Goal: Information Seeking & Learning: Learn about a topic

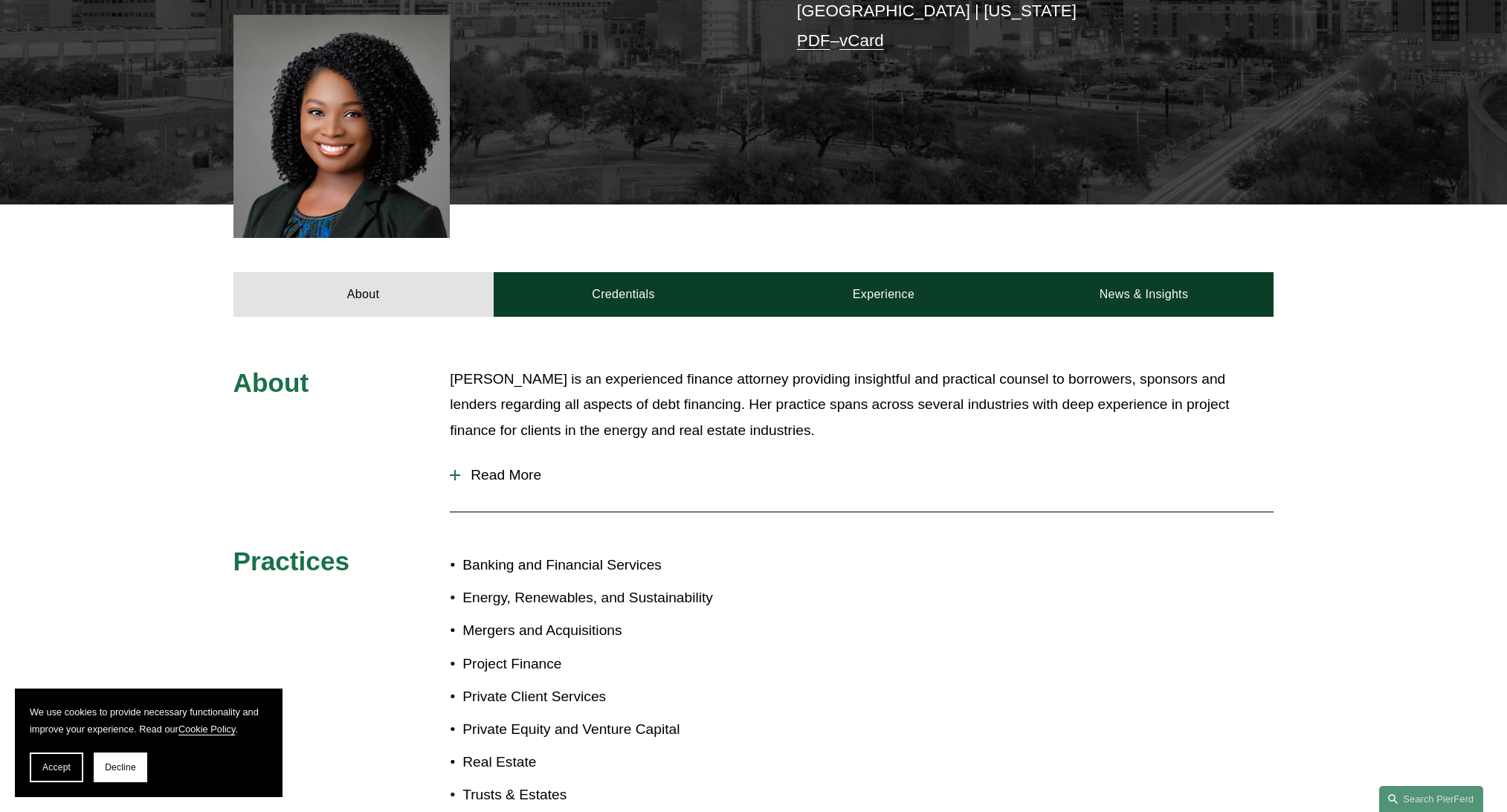
scroll to position [446, 0]
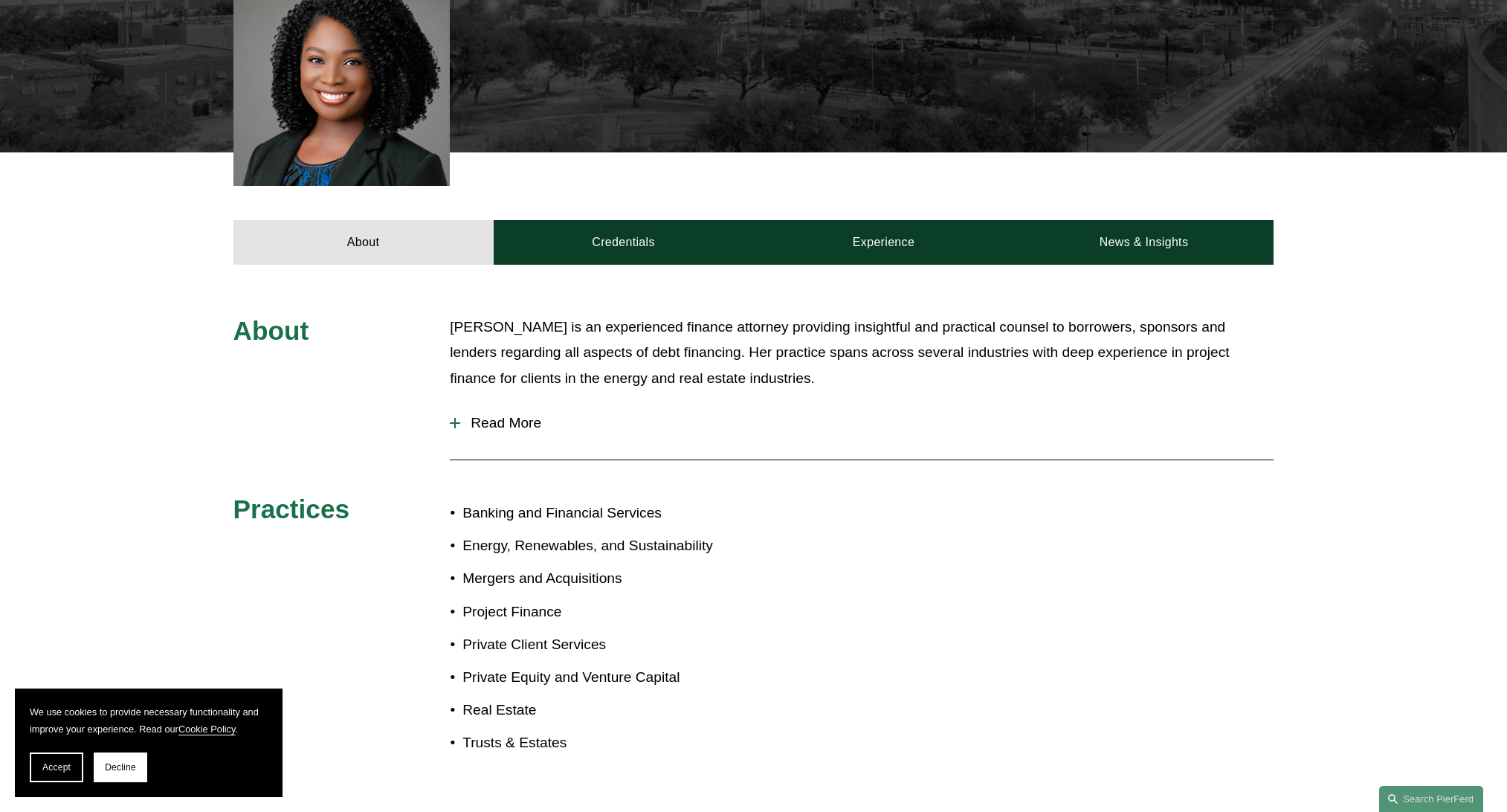
click at [501, 426] on span "Read More" at bounding box center [867, 423] width 814 height 16
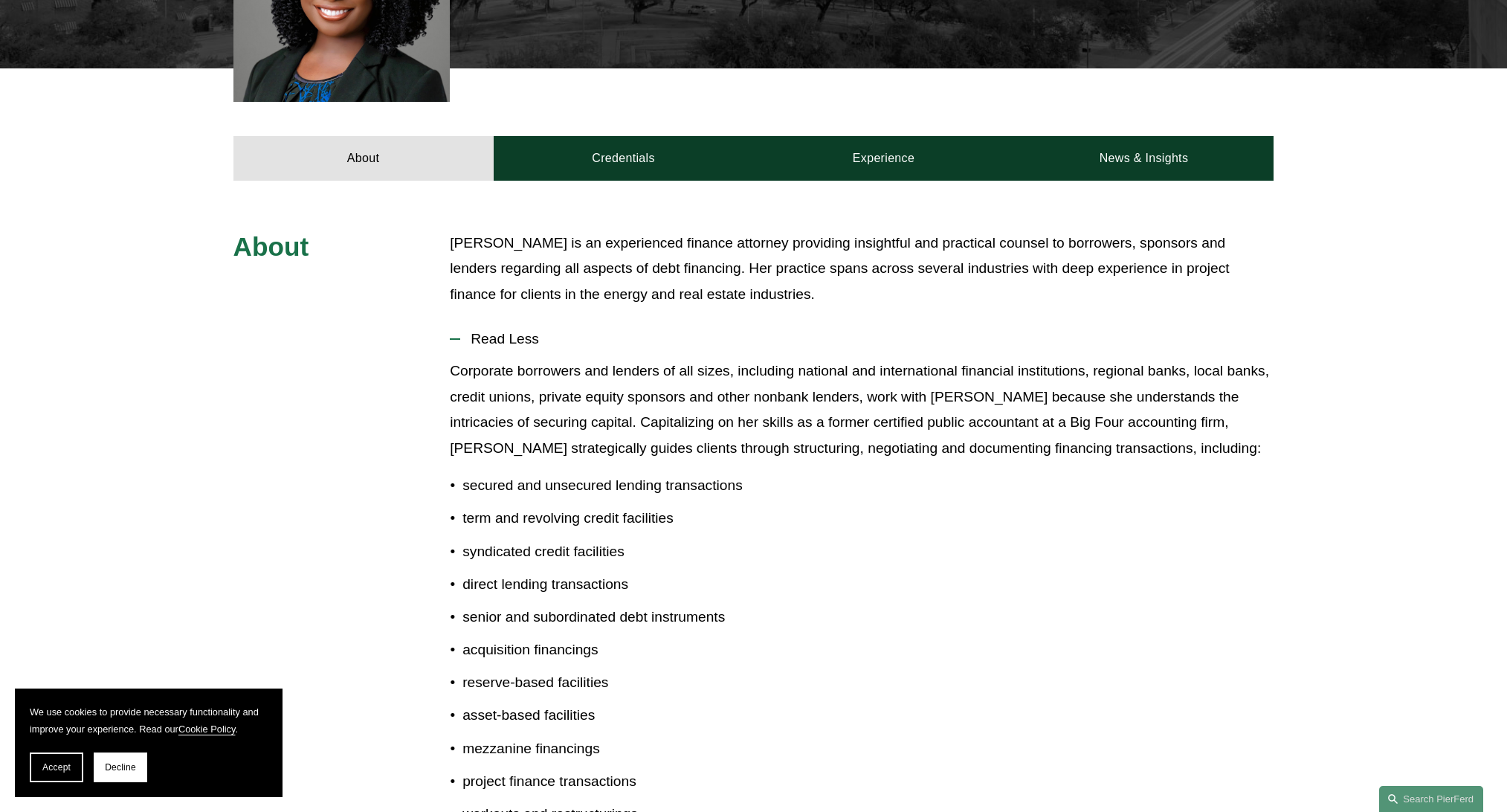
scroll to position [405, 0]
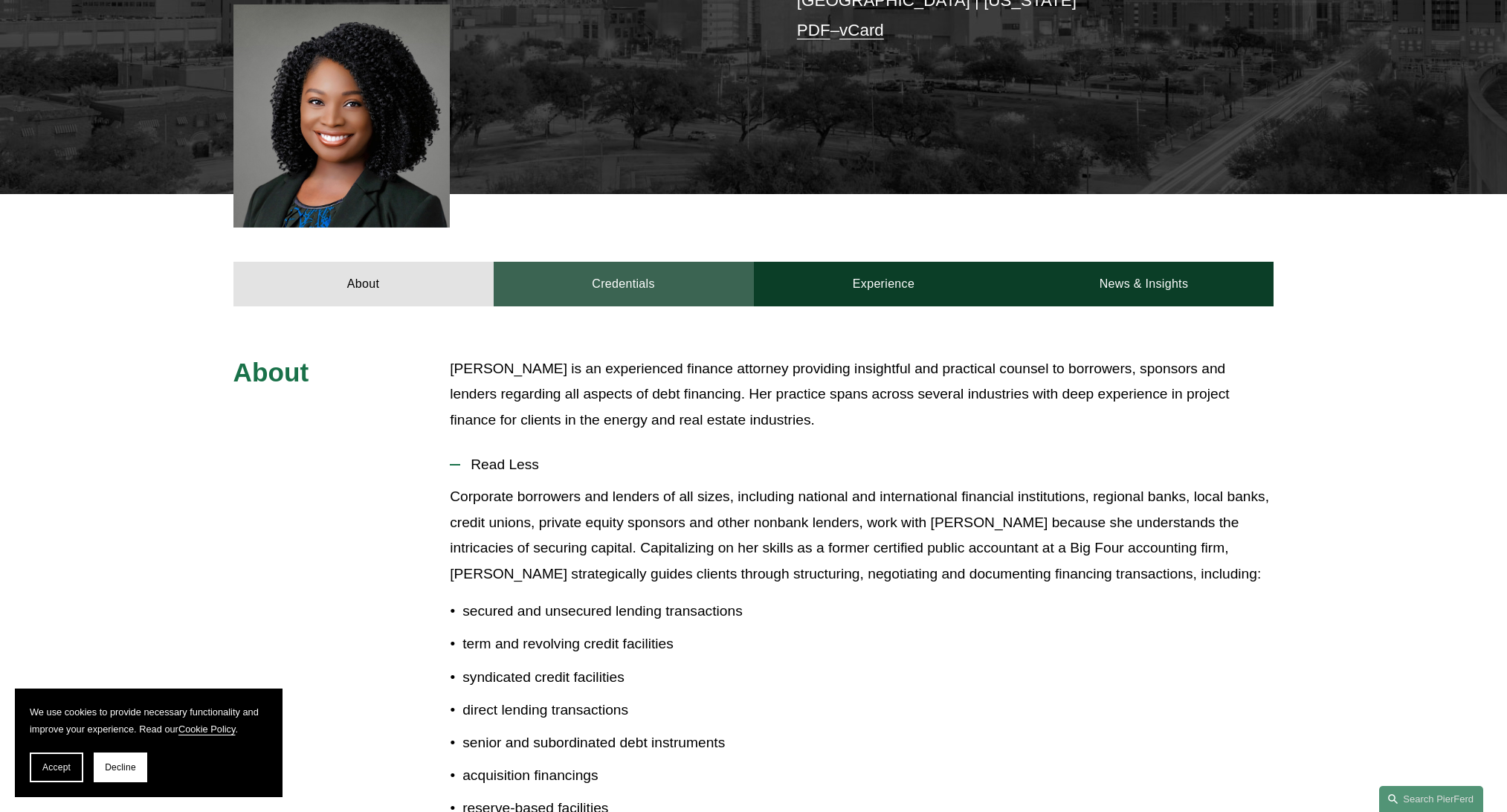
click at [617, 293] on link "Credentials" at bounding box center [624, 284] width 260 height 44
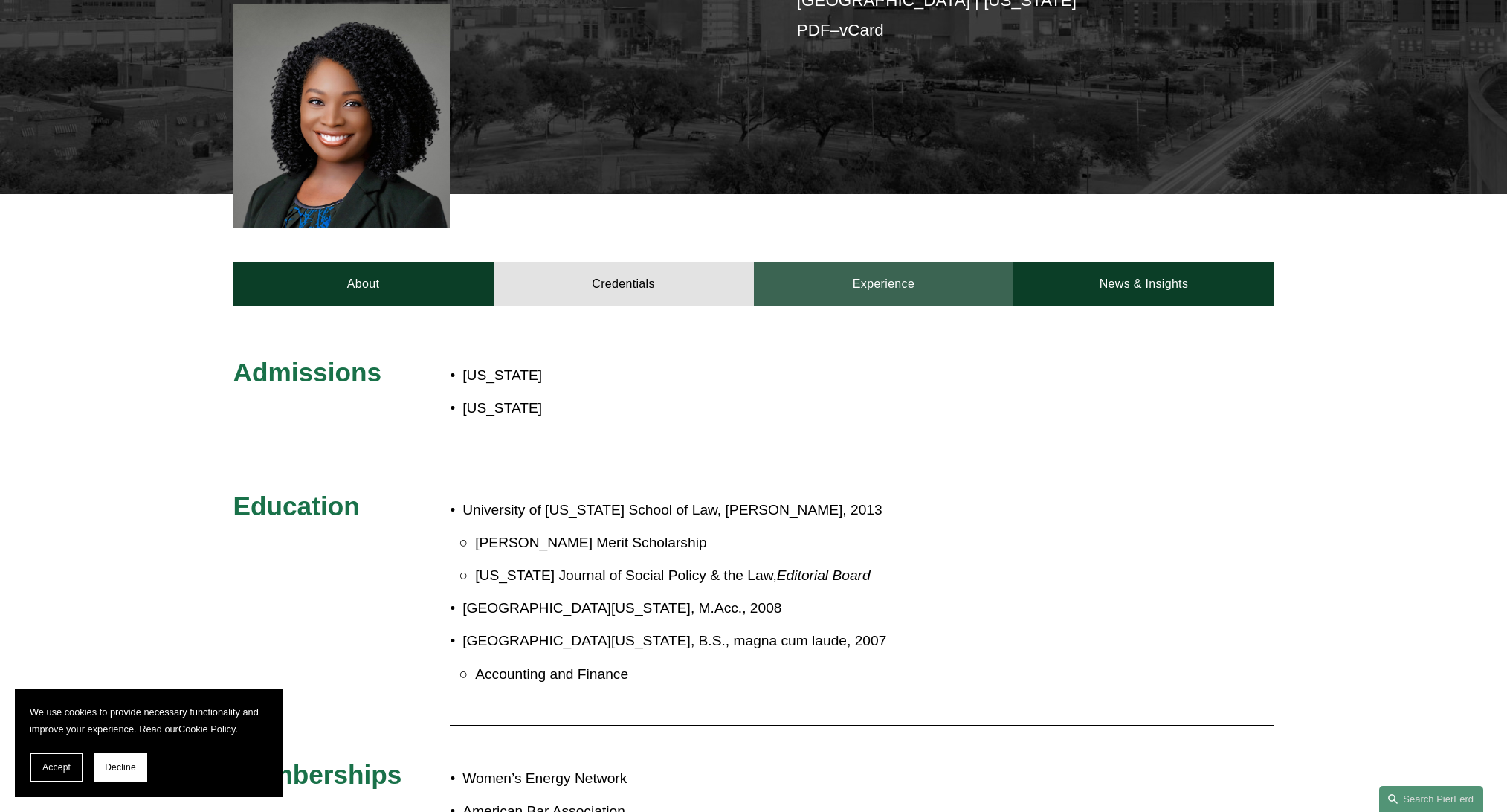
click at [918, 281] on link "Experience" at bounding box center [884, 284] width 260 height 44
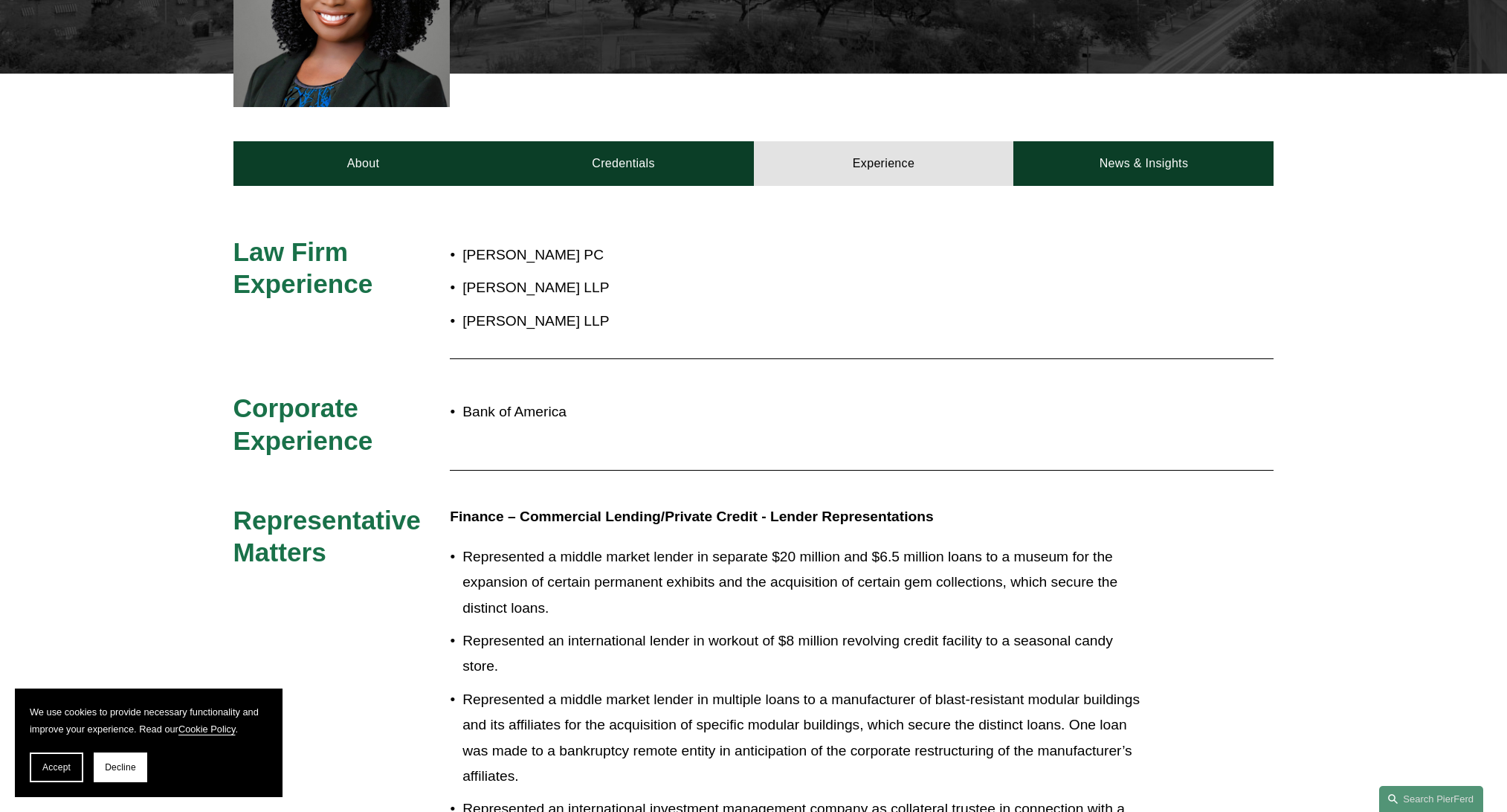
scroll to position [553, 0]
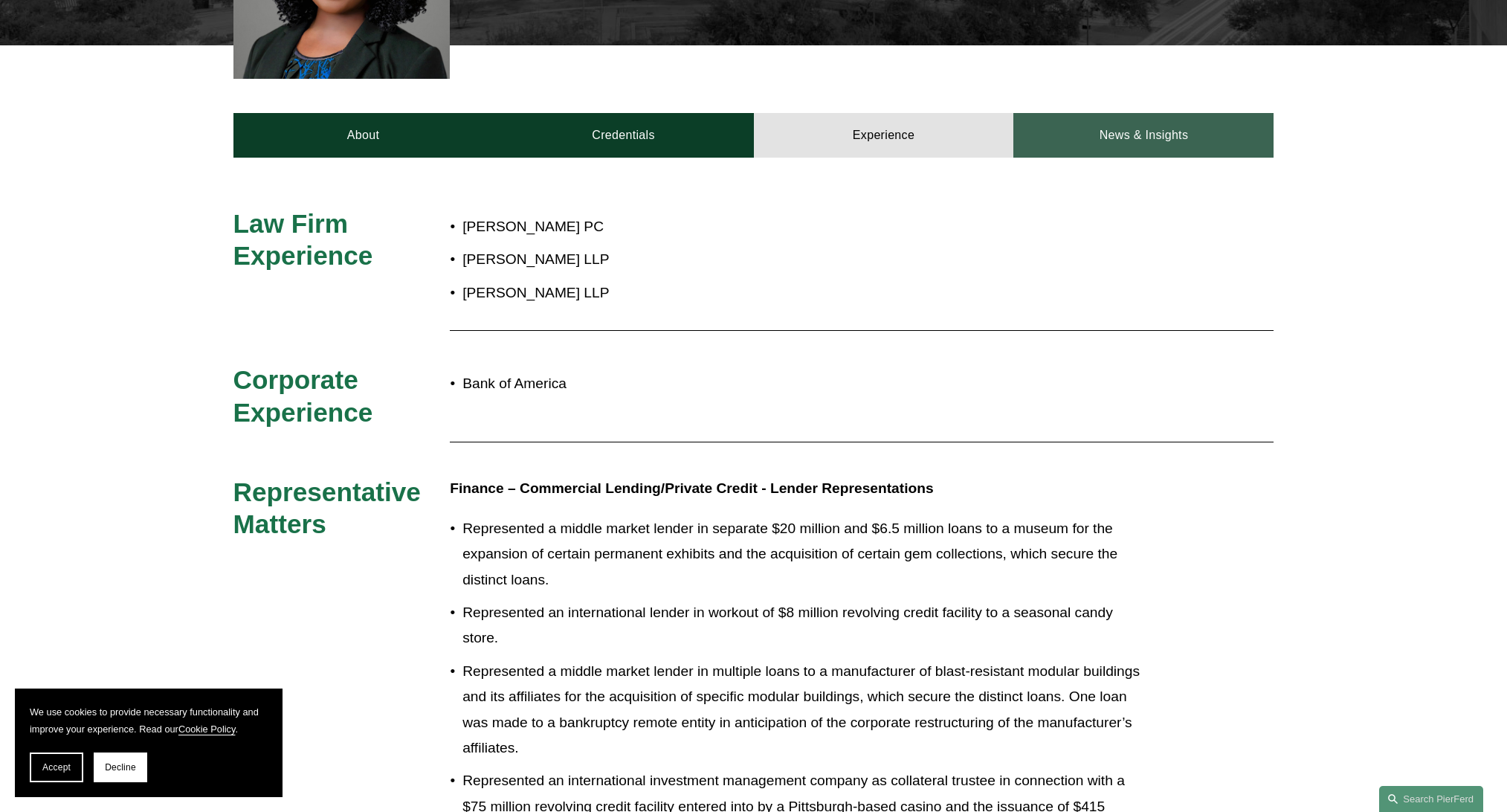
click at [1146, 133] on link "News & Insights" at bounding box center [1143, 135] width 260 height 44
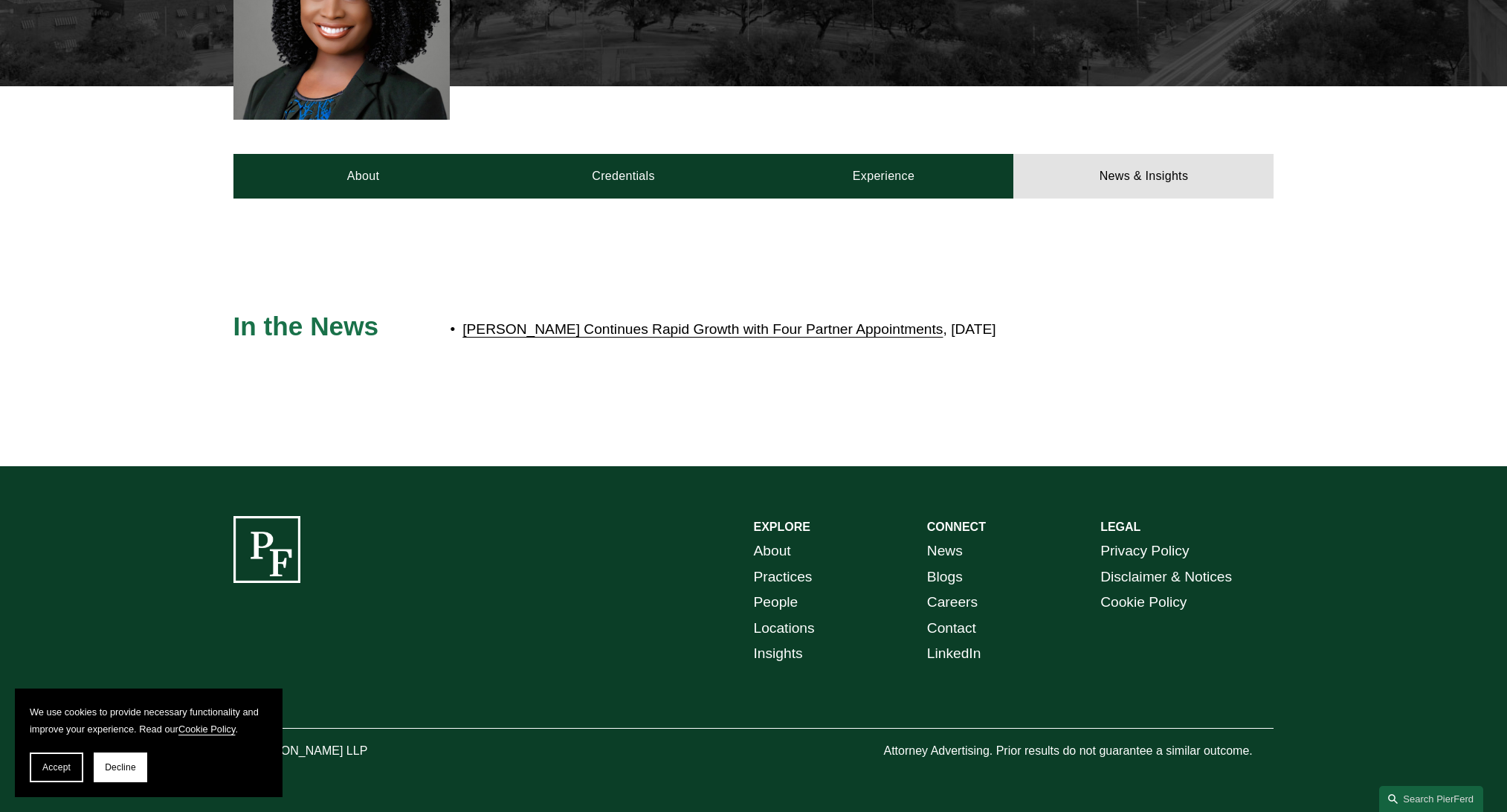
scroll to position [513, 0]
click at [370, 179] on link "About" at bounding box center [364, 175] width 260 height 44
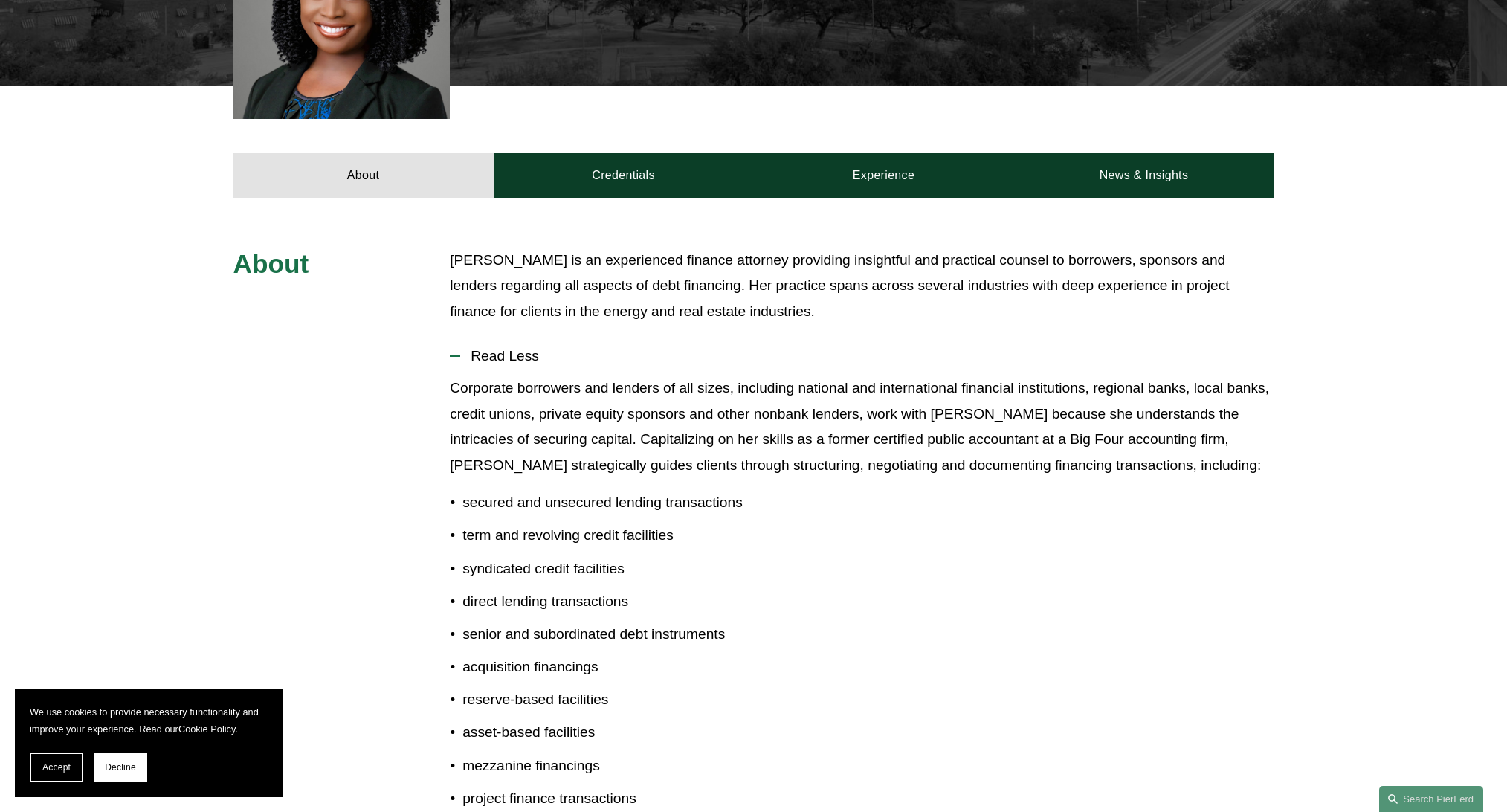
click at [667, 149] on div "About Credentials Experience News & Insights" at bounding box center [753, 141] width 1507 height 111
click at [644, 163] on link "Credentials" at bounding box center [624, 175] width 260 height 44
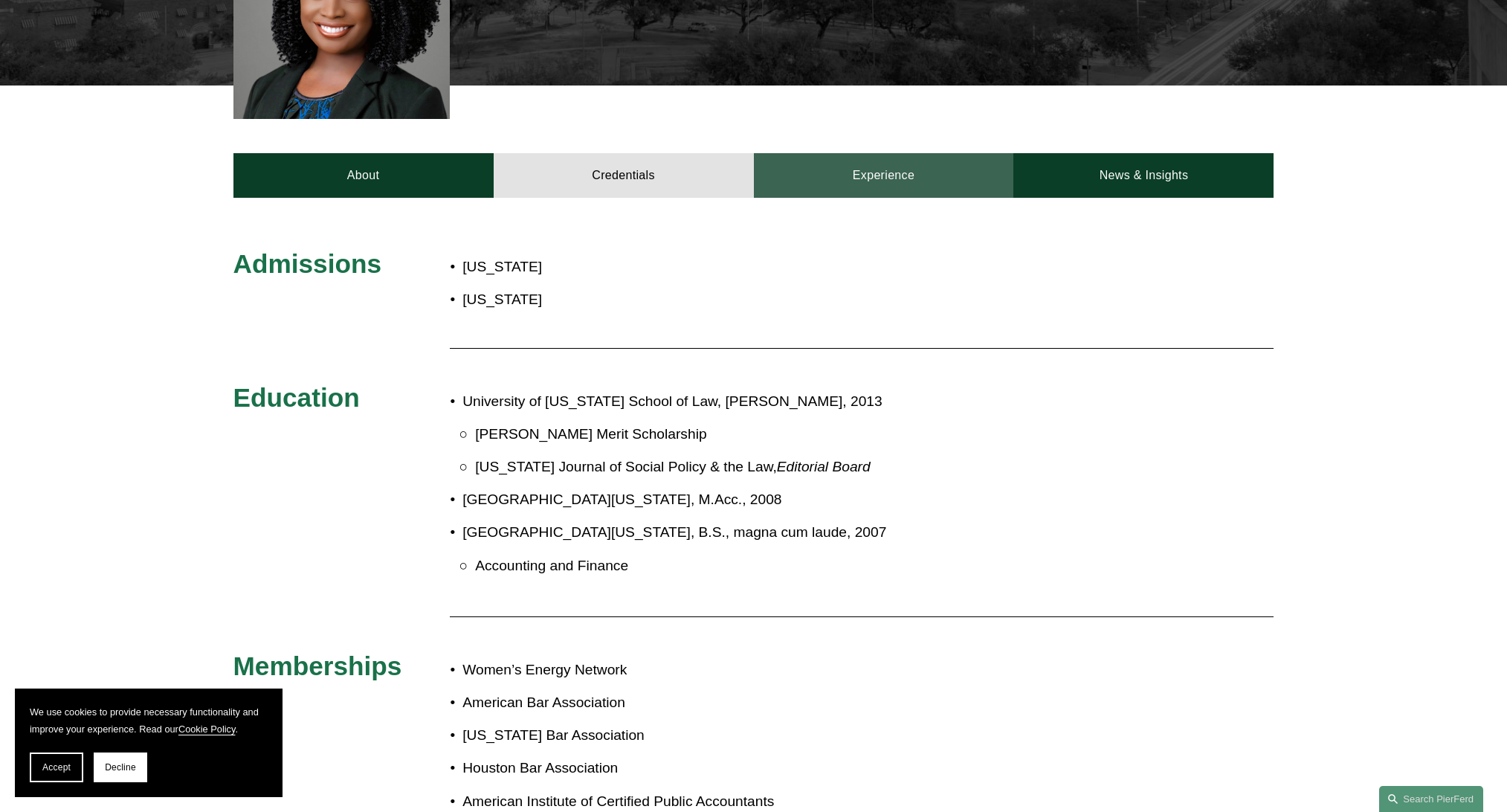
click at [902, 161] on link "Experience" at bounding box center [884, 175] width 260 height 44
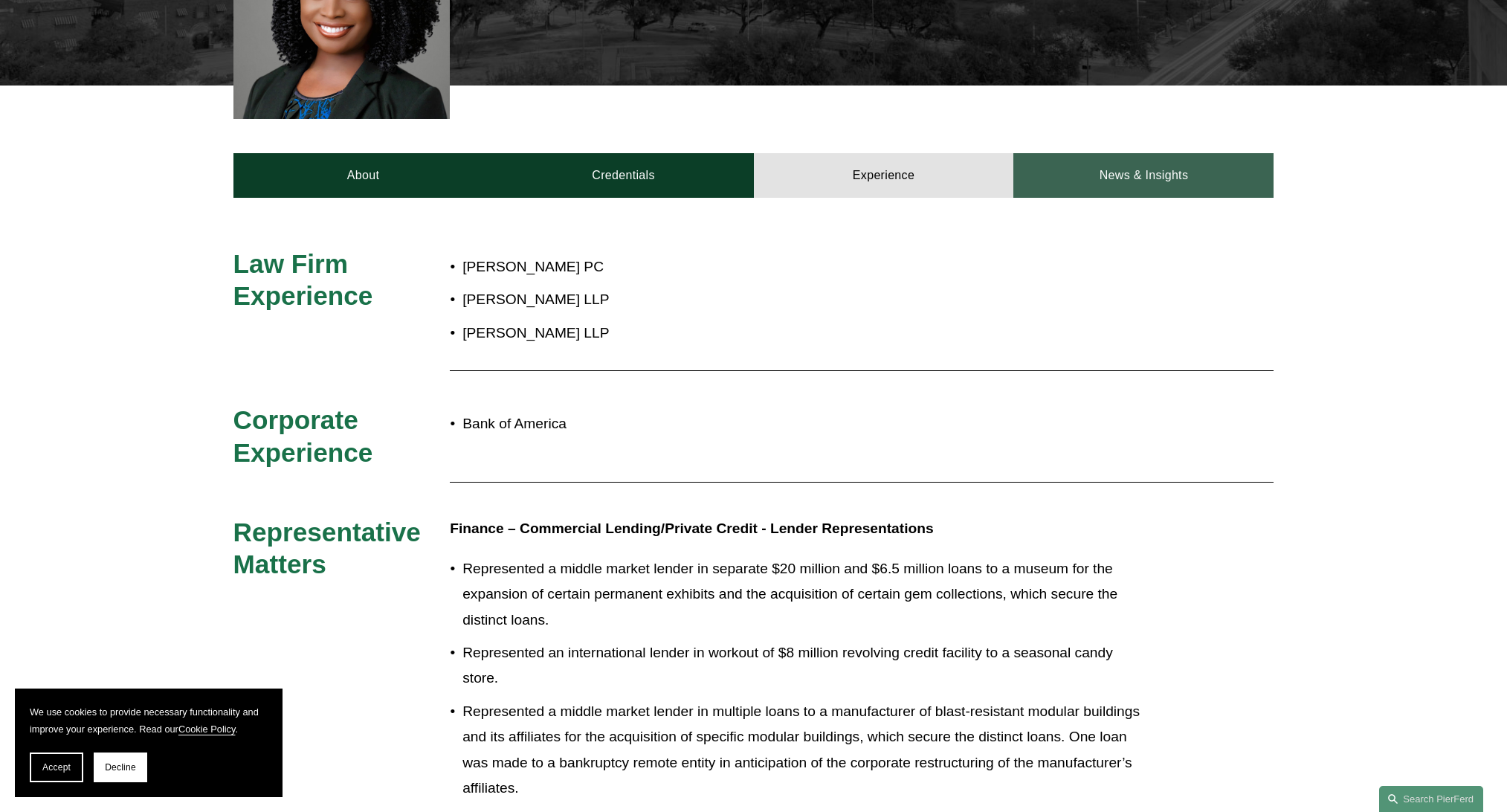
click at [1158, 175] on link "News & Insights" at bounding box center [1143, 175] width 260 height 44
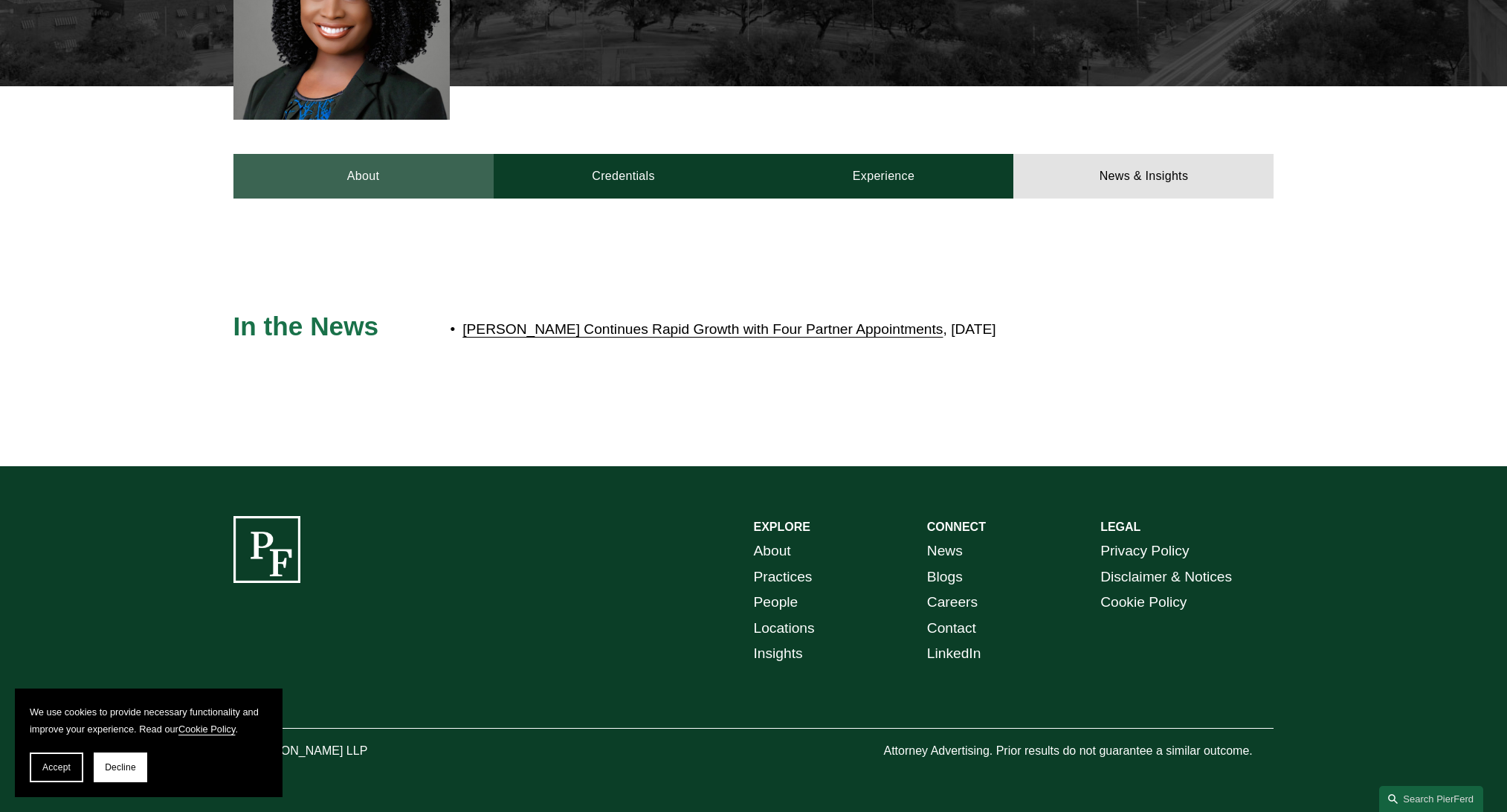
click at [385, 187] on link "About" at bounding box center [364, 175] width 260 height 44
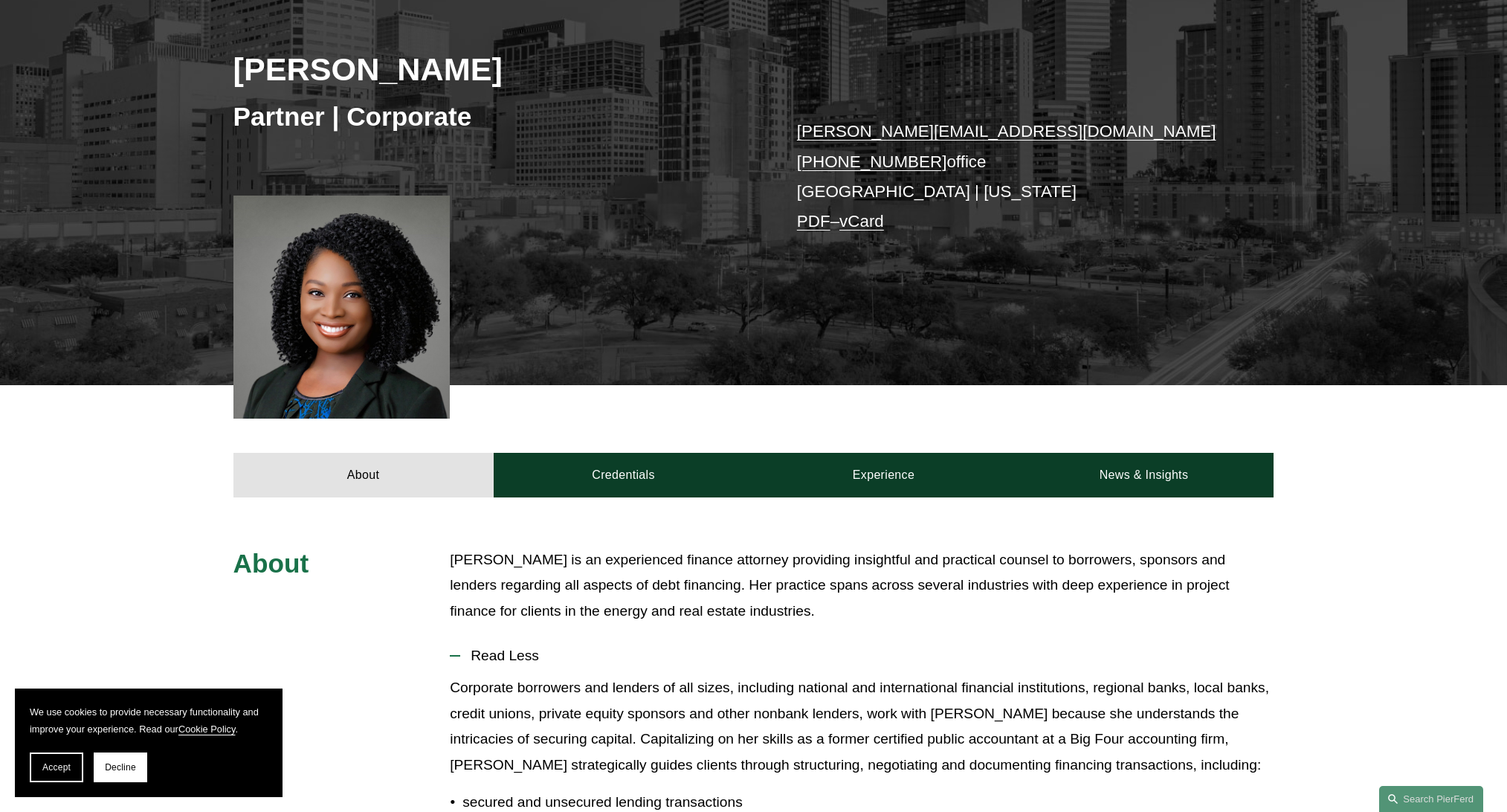
scroll to position [141, 0]
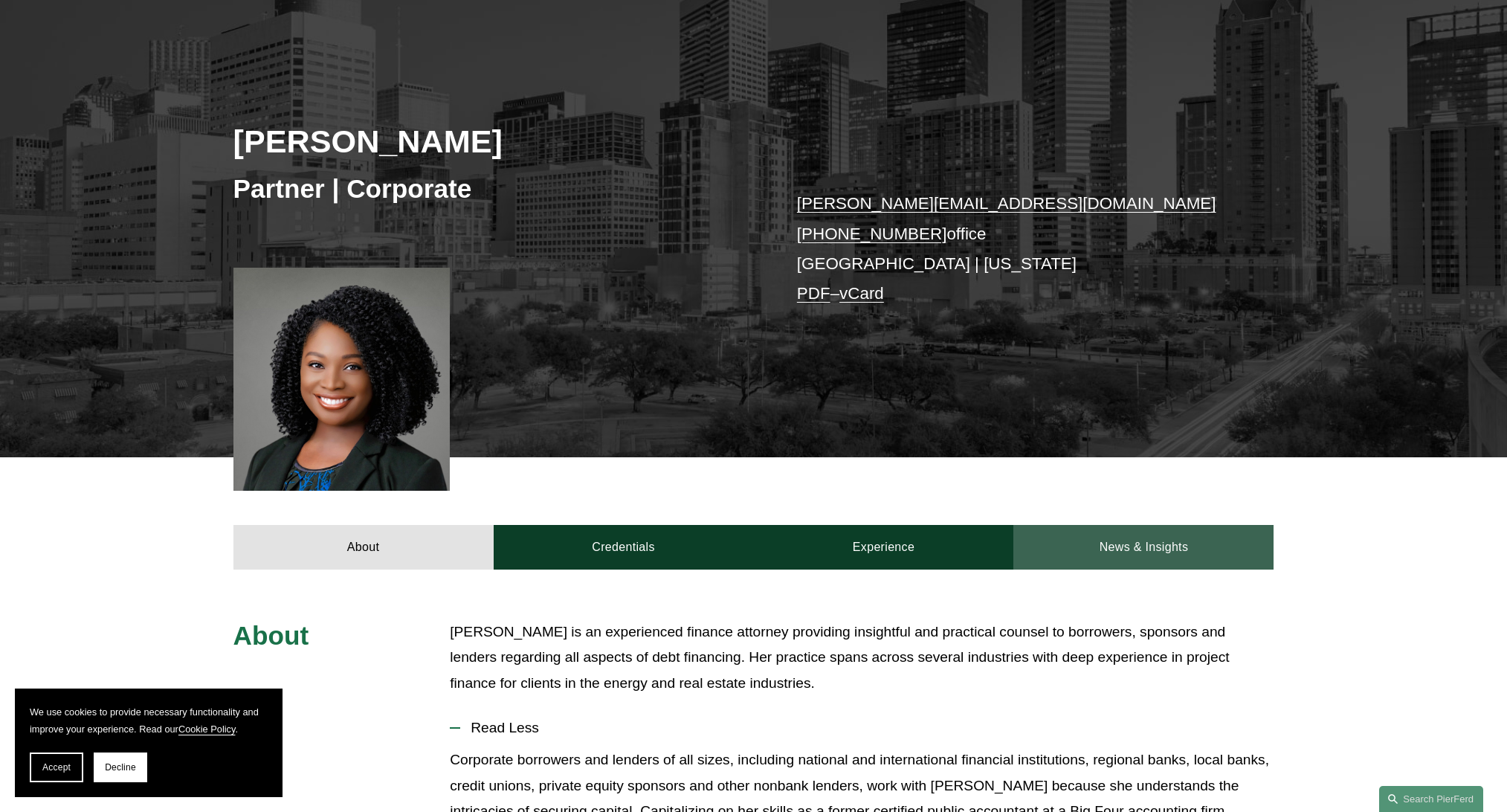
click at [1142, 546] on link "News & Insights" at bounding box center [1143, 547] width 260 height 44
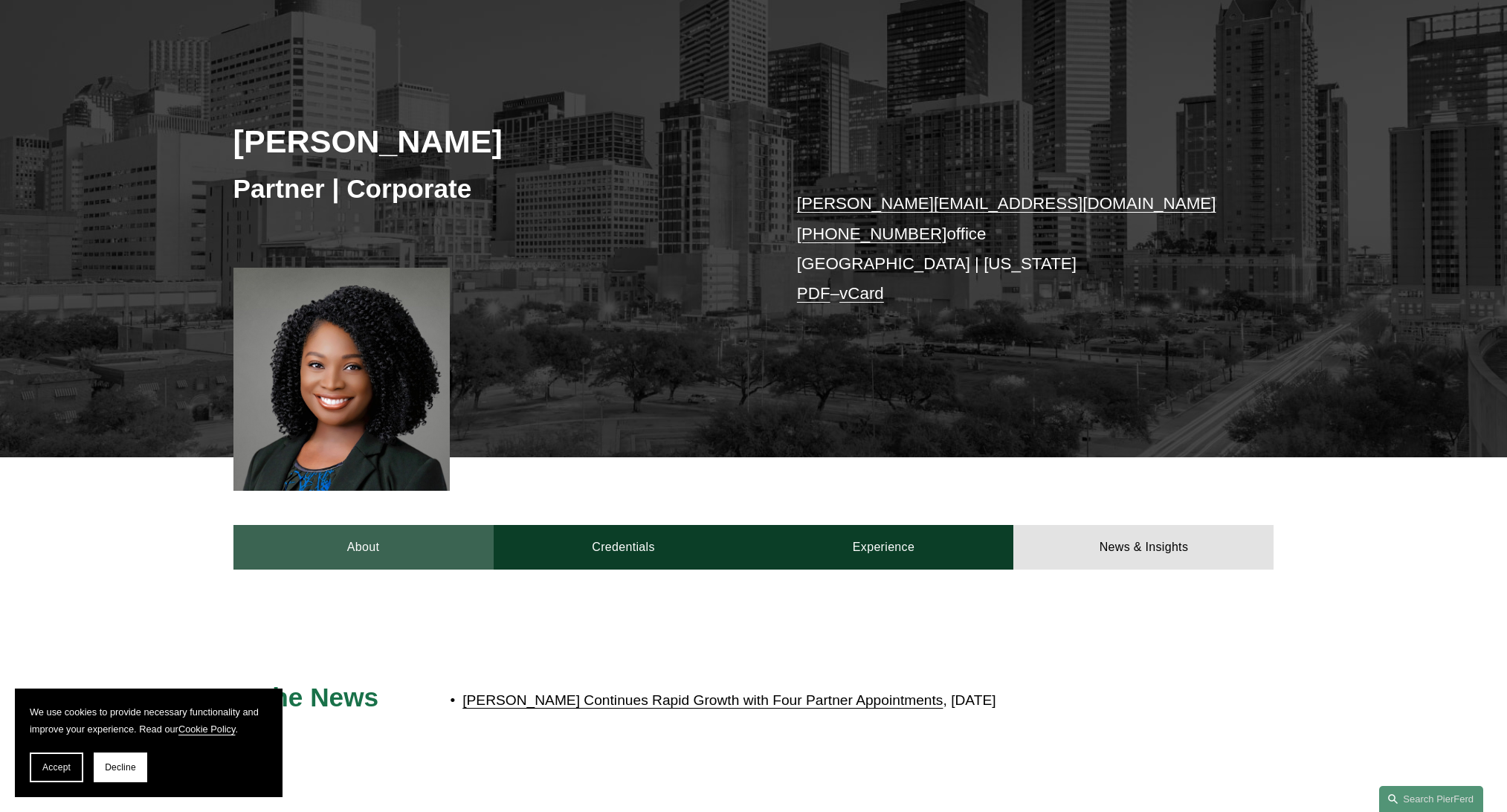
click at [380, 540] on link "About" at bounding box center [364, 547] width 260 height 44
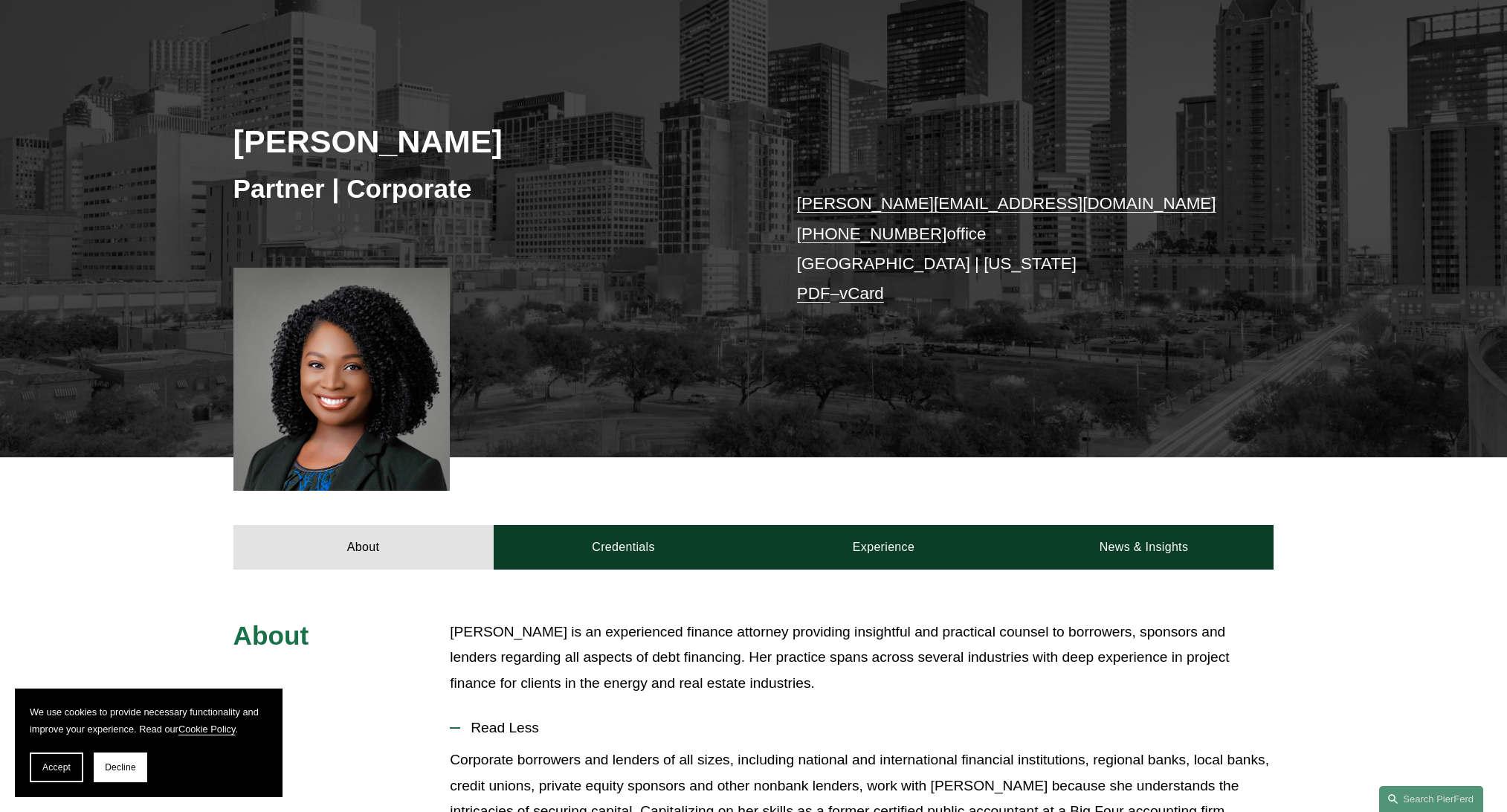
click at [1208, 19] on div "[PERSON_NAME] Partner | Corporate [PERSON_NAME][EMAIL_ADDRESS][DOMAIN_NAME] [PH…" at bounding box center [753, 222] width 1507 height 471
